Goal: Information Seeking & Learning: Learn about a topic

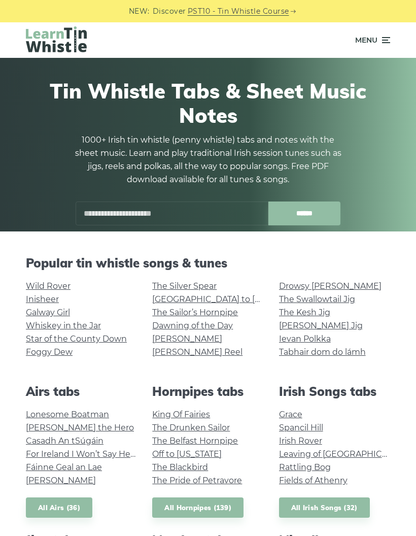
click at [368, 30] on span "Menu" at bounding box center [366, 39] width 22 height 25
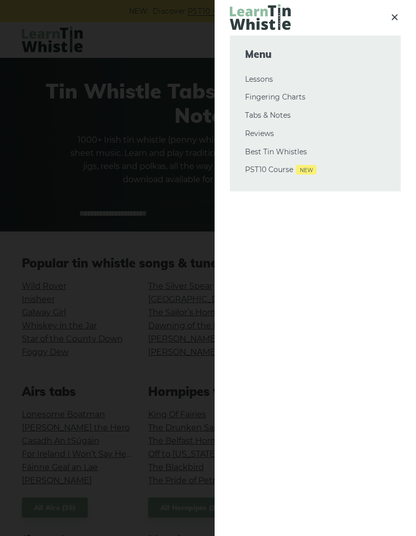
click at [68, 146] on div at bounding box center [208, 268] width 416 height 536
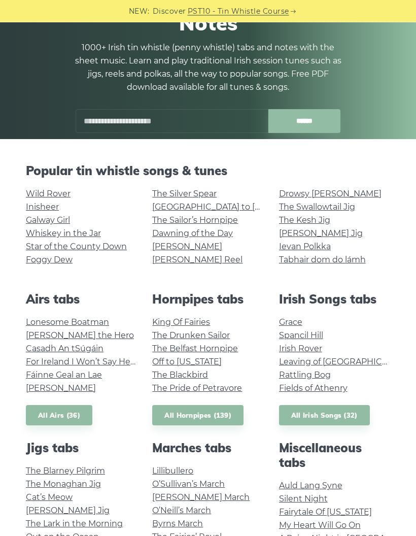
scroll to position [94, 0]
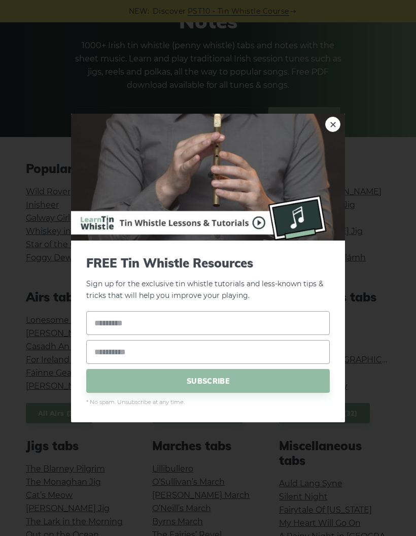
click at [323, 150] on img at bounding box center [208, 177] width 274 height 127
click at [332, 132] on link "×" at bounding box center [332, 124] width 15 height 15
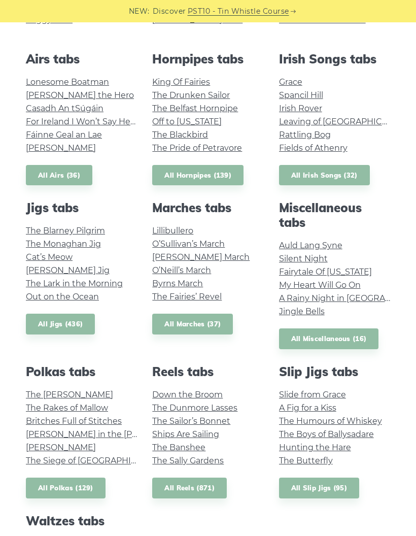
scroll to position [327, 0]
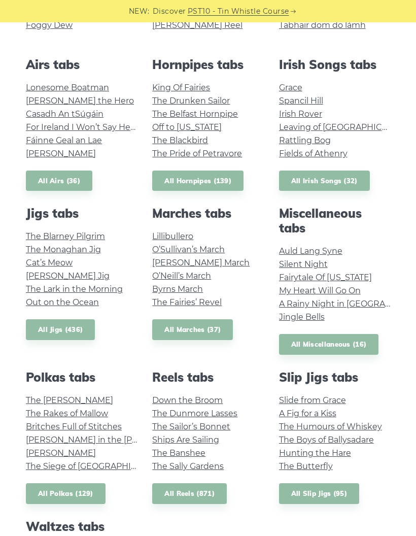
click at [281, 289] on link "My Heart Will Go On" at bounding box center [320, 291] width 82 height 10
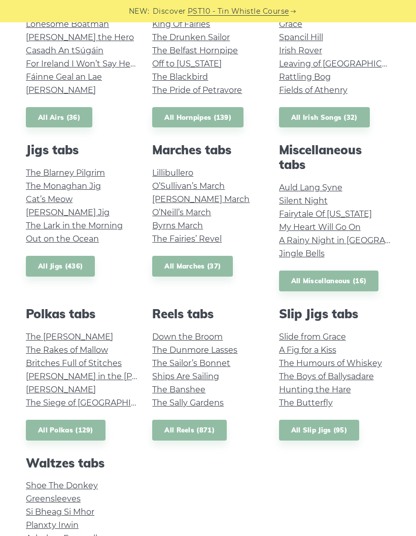
scroll to position [390, 0]
click at [316, 275] on link "All Miscellaneous (16)" at bounding box center [329, 281] width 100 height 21
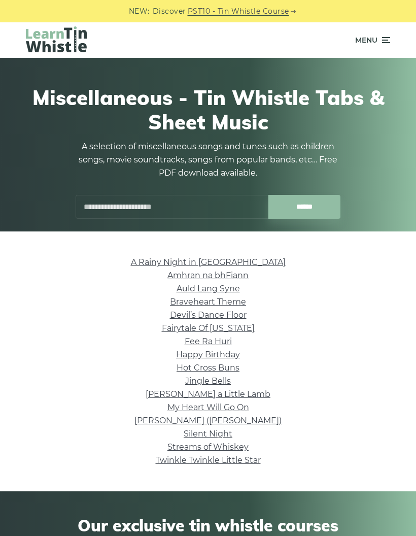
click at [199, 380] on link "Jingle Bells" at bounding box center [208, 381] width 46 height 10
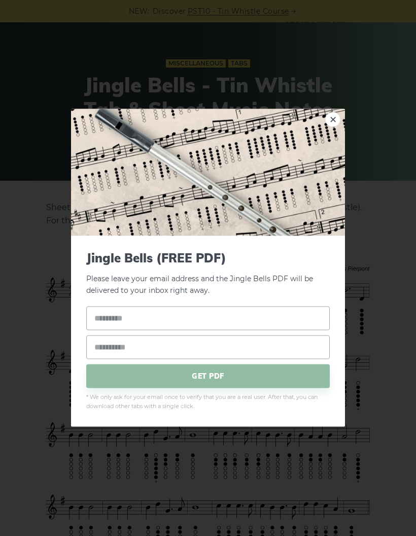
scroll to position [51, 0]
click at [326, 119] on link "×" at bounding box center [332, 119] width 15 height 15
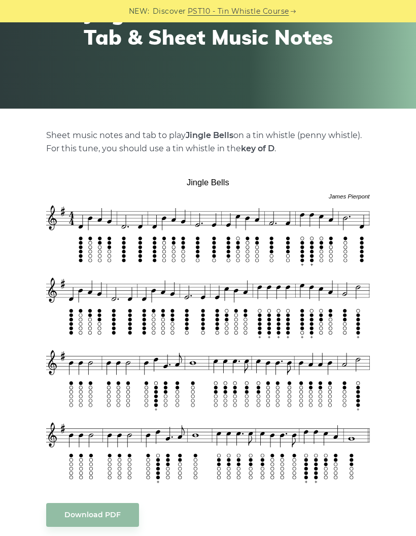
scroll to position [113, 0]
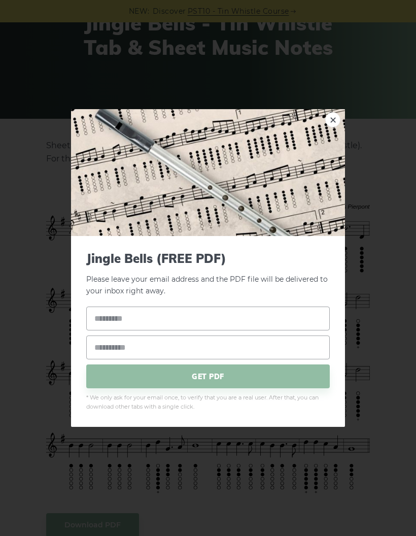
click at [331, 127] on link "×" at bounding box center [332, 119] width 15 height 15
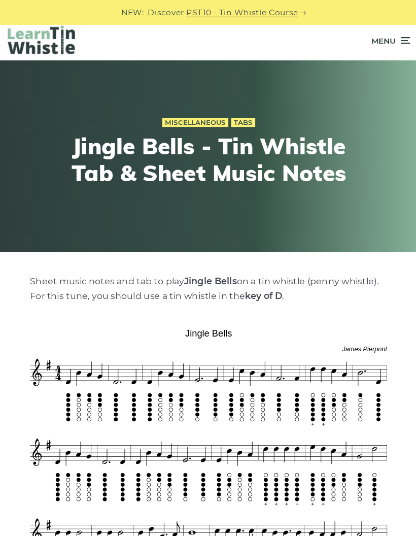
scroll to position [0, 0]
